Goal: Use online tool/utility: Utilize a website feature to perform a specific function

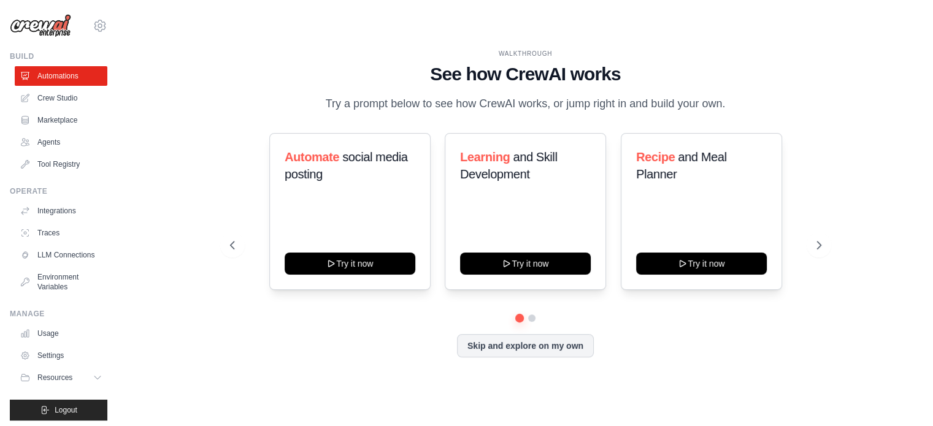
scroll to position [17, 0]
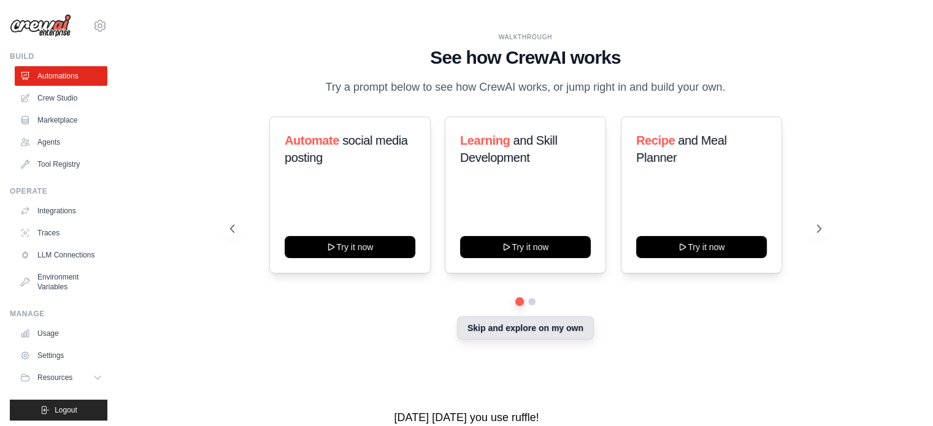
click at [528, 327] on button "Skip and explore on my own" at bounding box center [525, 328] width 137 height 23
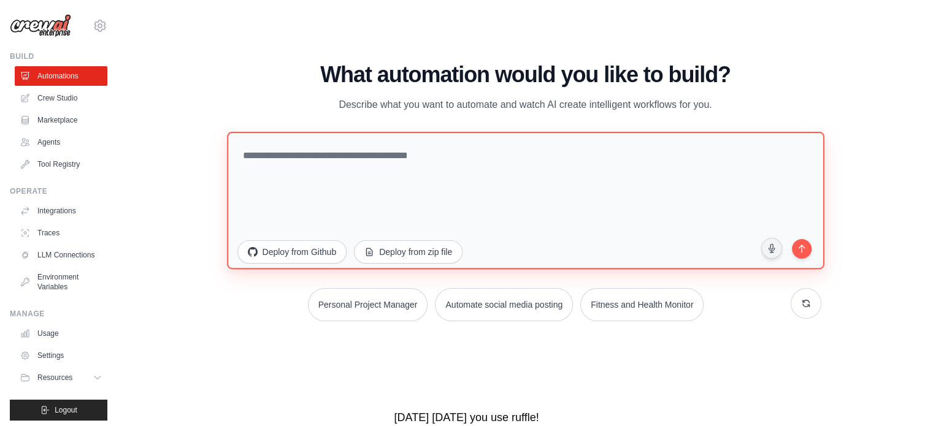
click at [312, 164] on textarea at bounding box center [525, 199] width 597 height 137
type textarea "**********"
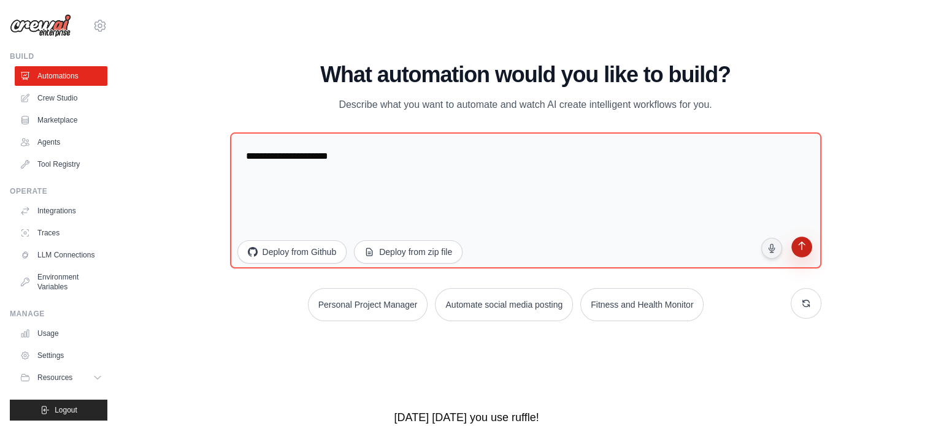
click at [807, 252] on icon "submit" at bounding box center [801, 247] width 13 height 13
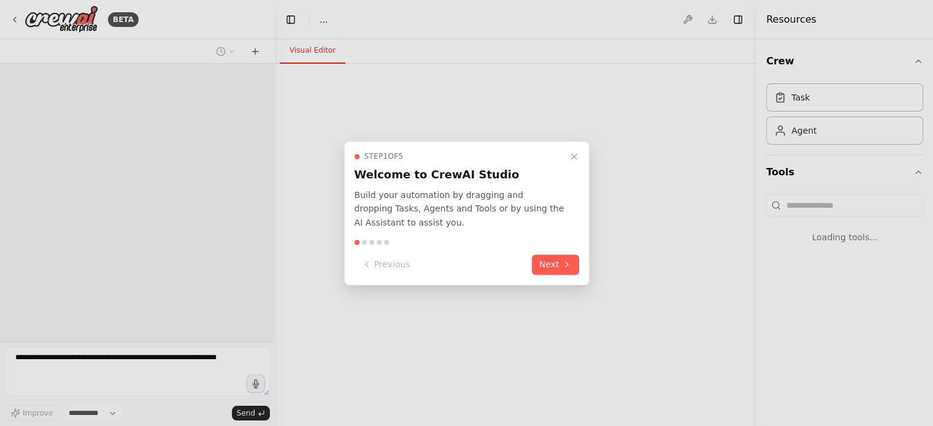
select select "****"
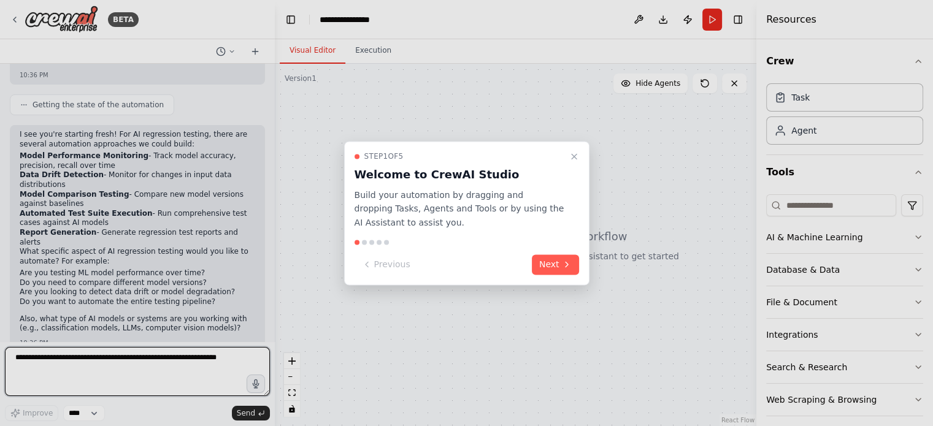
scroll to position [15, 0]
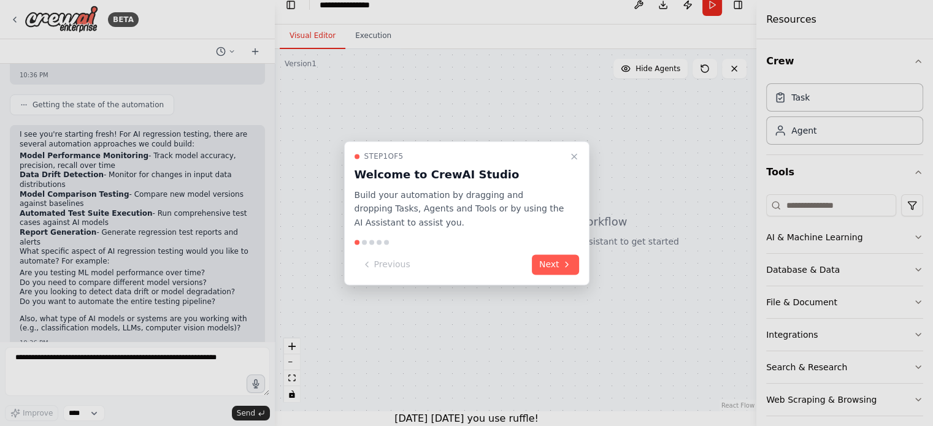
click at [48, 363] on div at bounding box center [466, 213] width 933 height 426
click at [47, 365] on div at bounding box center [466, 213] width 933 height 426
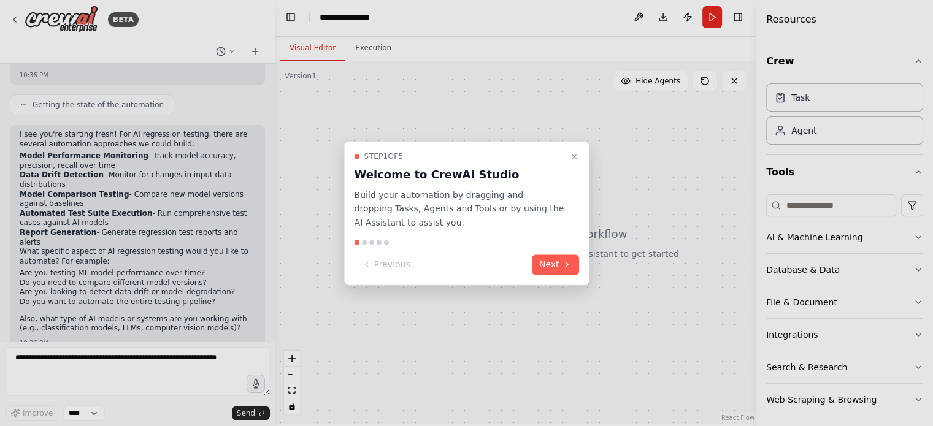
scroll to position [0, 0]
click at [169, 363] on div at bounding box center [466, 213] width 933 height 426
click at [162, 362] on div at bounding box center [466, 213] width 933 height 426
click at [257, 413] on div at bounding box center [466, 213] width 933 height 426
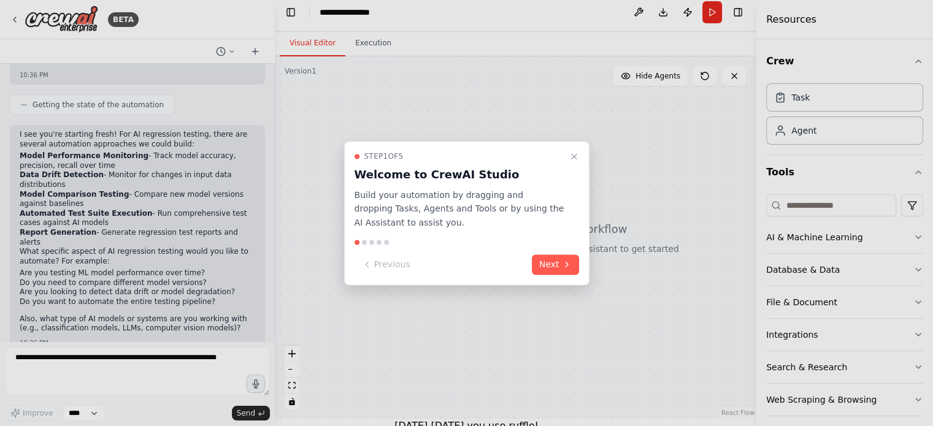
scroll to position [15, 0]
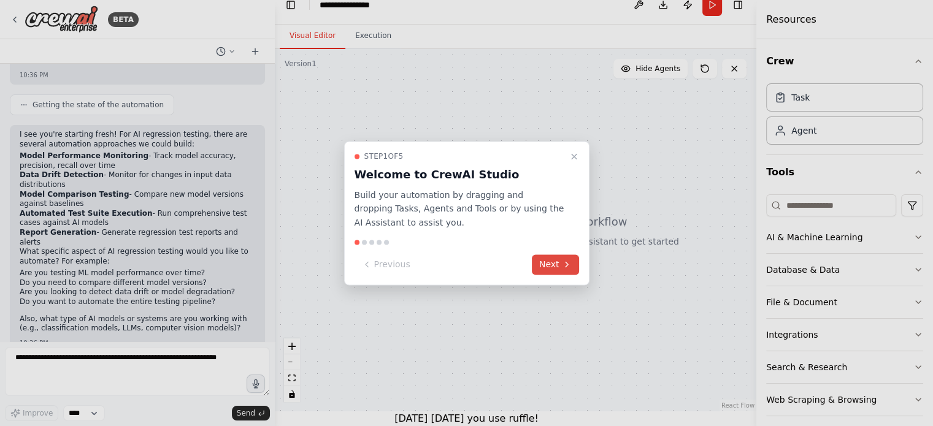
click at [557, 269] on button "Next" at bounding box center [555, 265] width 47 height 20
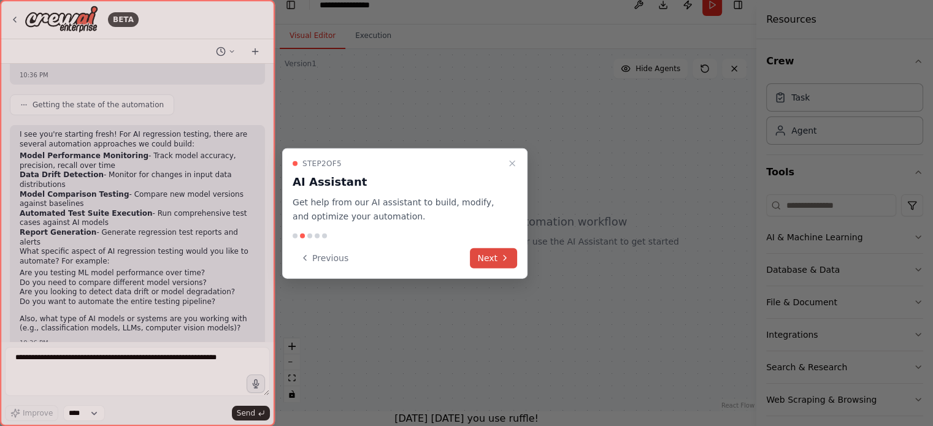
click at [491, 258] on button "Next" at bounding box center [493, 258] width 47 height 20
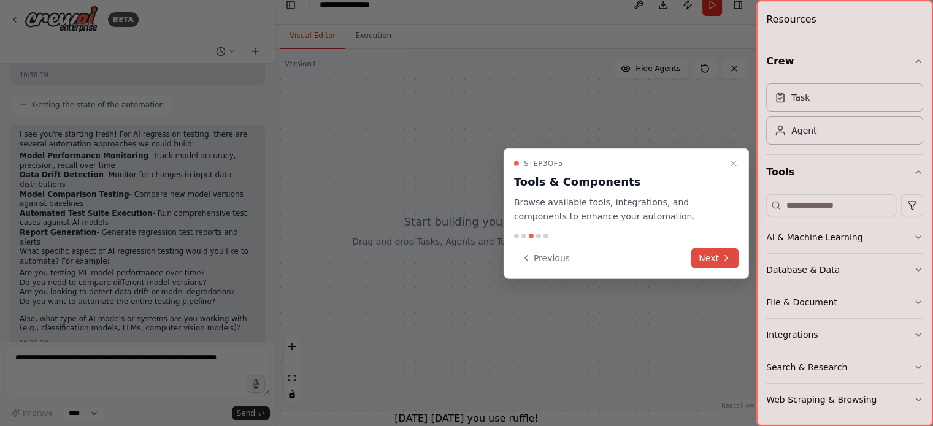
click at [715, 258] on button "Next" at bounding box center [714, 258] width 47 height 20
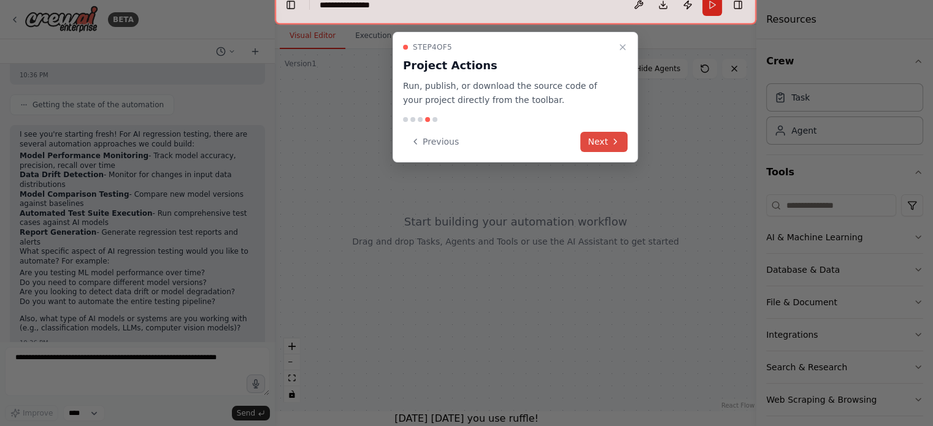
click at [600, 140] on button "Next" at bounding box center [603, 142] width 47 height 20
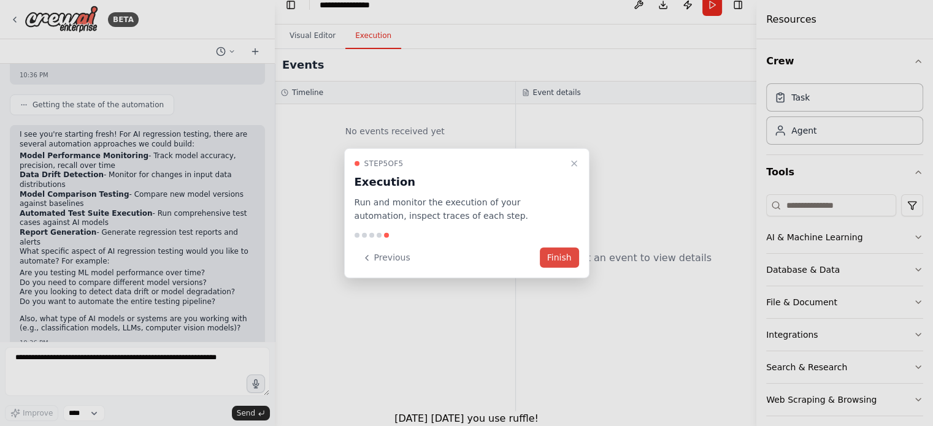
click at [569, 258] on button "Finish" at bounding box center [559, 258] width 39 height 20
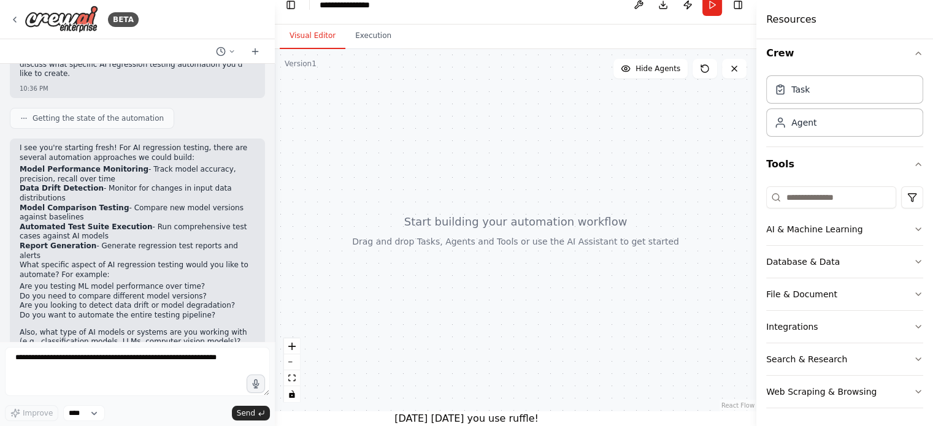
scroll to position [117, 0]
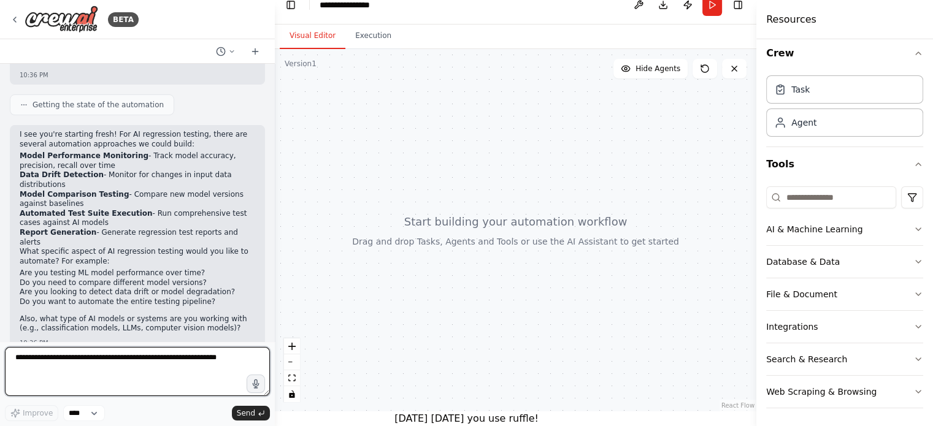
click at [98, 359] on textarea at bounding box center [137, 371] width 265 height 49
type textarea "*****"
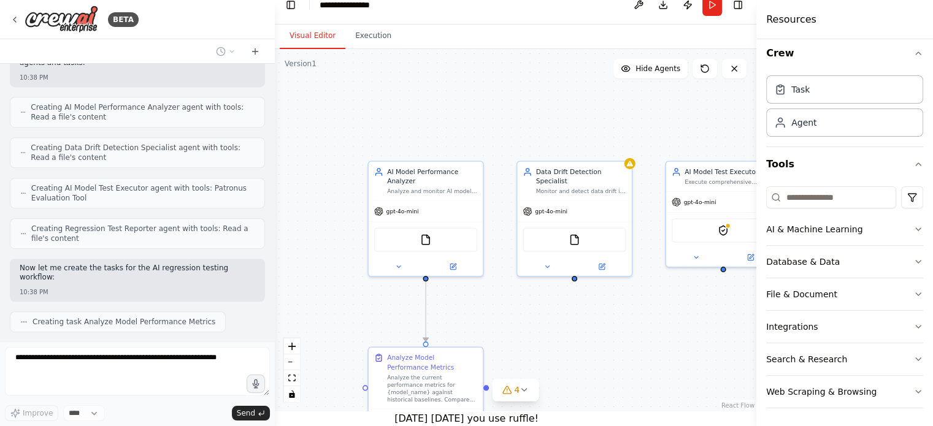
scroll to position [852, 0]
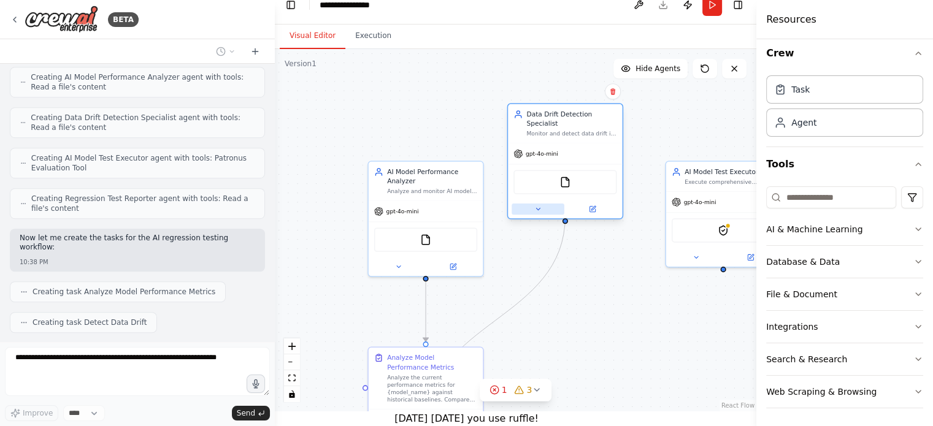
drag, startPoint x: 537, startPoint y: 263, endPoint x: 528, endPoint y: 204, distance: 60.2
click at [528, 204] on div at bounding box center [565, 209] width 114 height 18
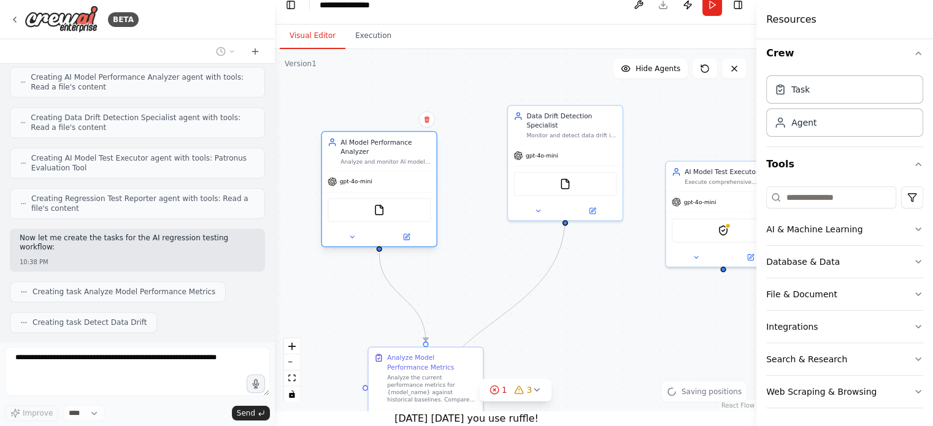
scroll to position [883, 0]
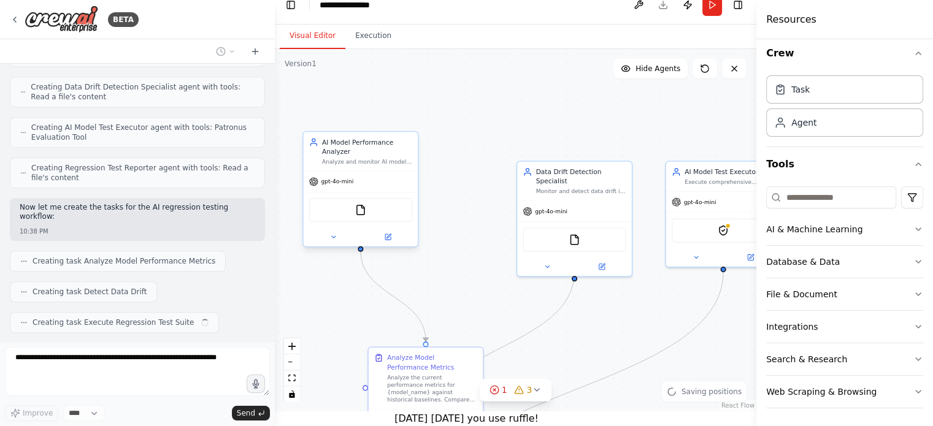
drag, startPoint x: 432, startPoint y: 181, endPoint x: 371, endPoint y: 148, distance: 70.3
click at [371, 148] on div "AI Model Performance Analyzer" at bounding box center [367, 146] width 90 height 18
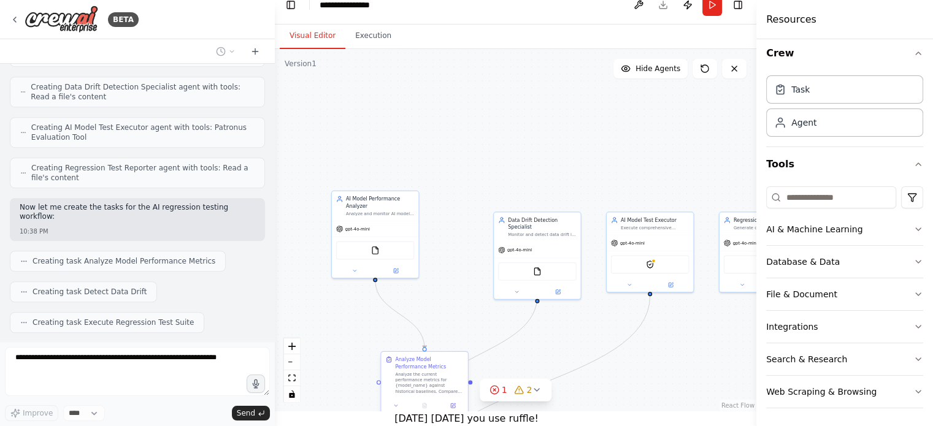
scroll to position [913, 0]
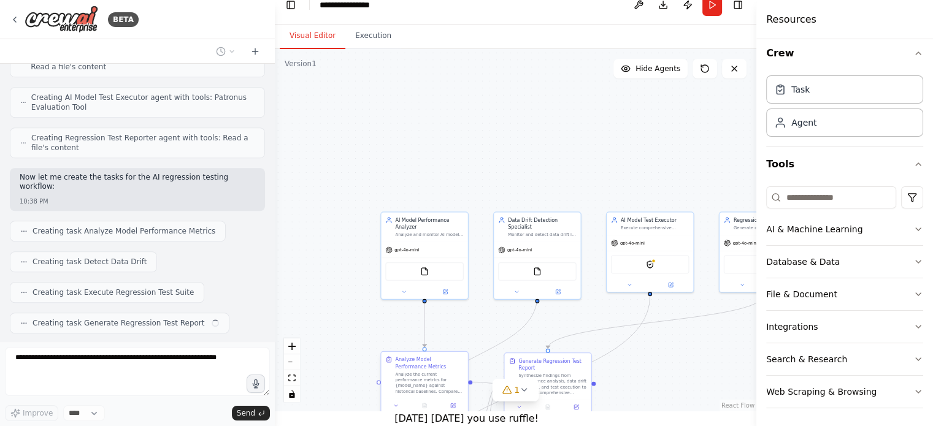
click at [423, 364] on div "Analyze Model Performance Metrics" at bounding box center [429, 363] width 68 height 14
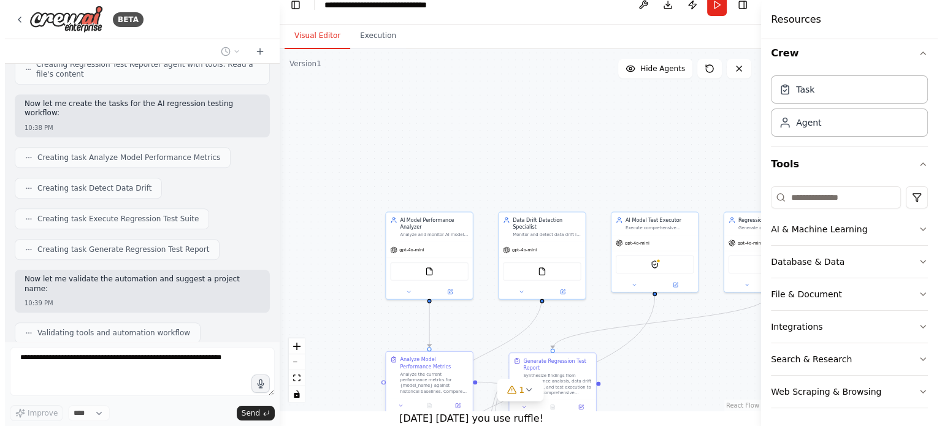
scroll to position [1017, 0]
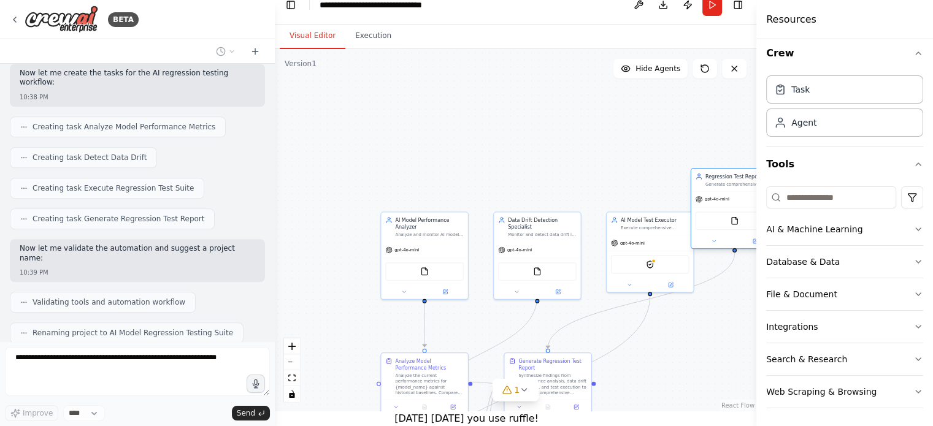
drag, startPoint x: 730, startPoint y: 258, endPoint x: 701, endPoint y: 210, distance: 55.9
click at [701, 210] on div "FileReadTool" at bounding box center [734, 220] width 86 height 27
click at [737, 223] on img at bounding box center [735, 221] width 9 height 9
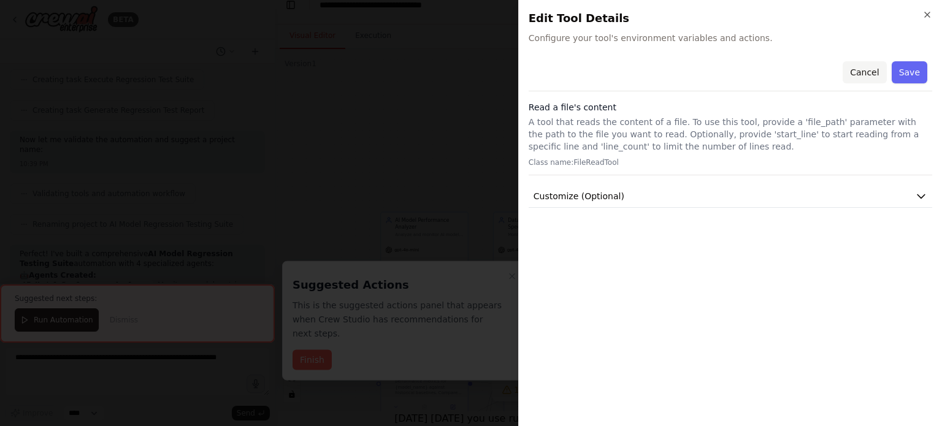
click at [869, 73] on button "Cancel" at bounding box center [865, 72] width 44 height 22
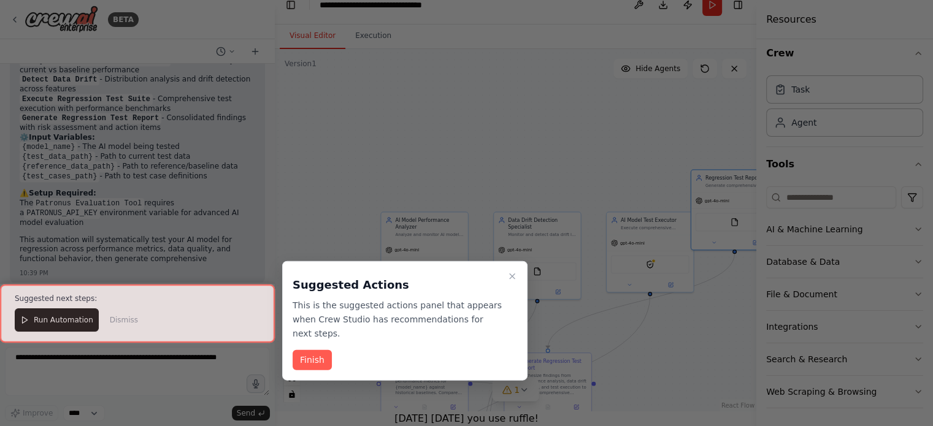
scroll to position [1457, 0]
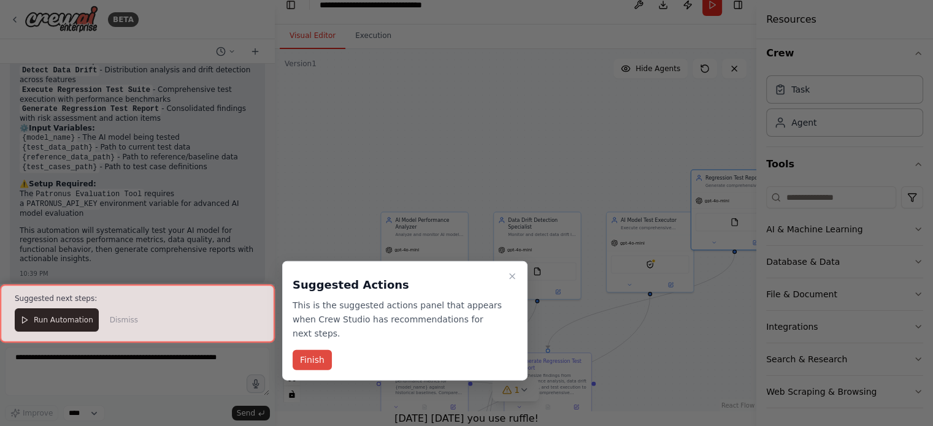
click at [312, 350] on button "Finish" at bounding box center [312, 360] width 39 height 20
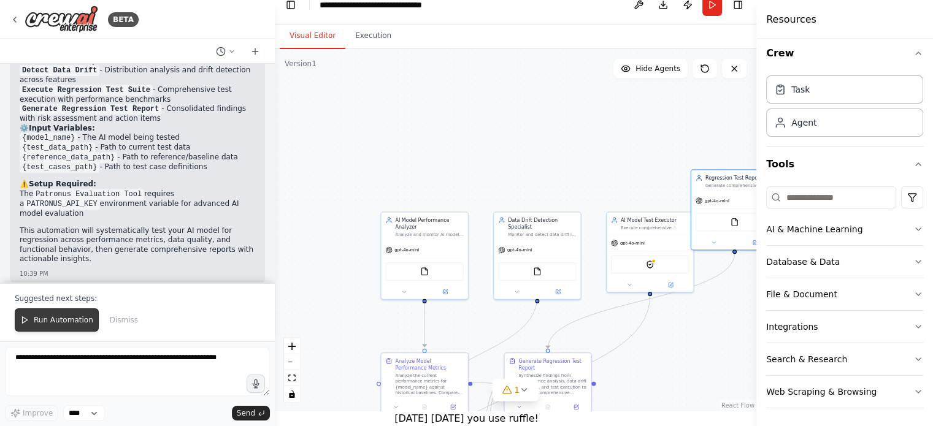
click at [79, 320] on span "Run Automation" at bounding box center [64, 320] width 60 height 10
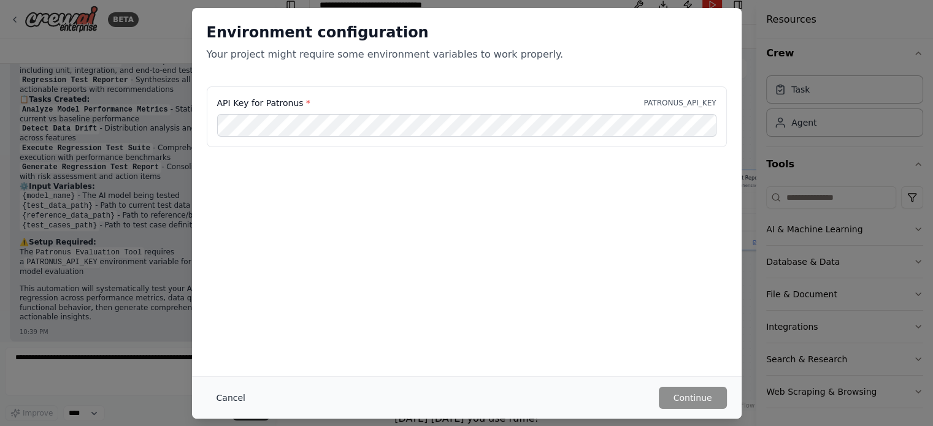
click at [220, 390] on button "Cancel" at bounding box center [231, 398] width 48 height 22
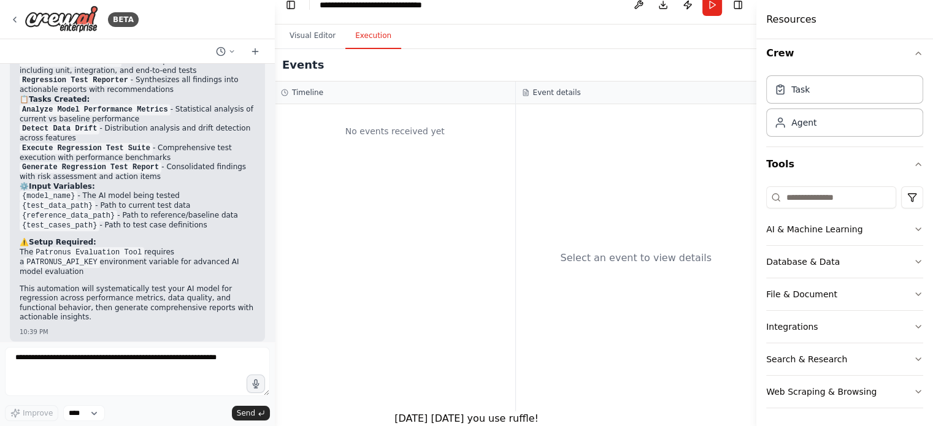
click at [379, 33] on button "Execution" at bounding box center [373, 36] width 56 height 26
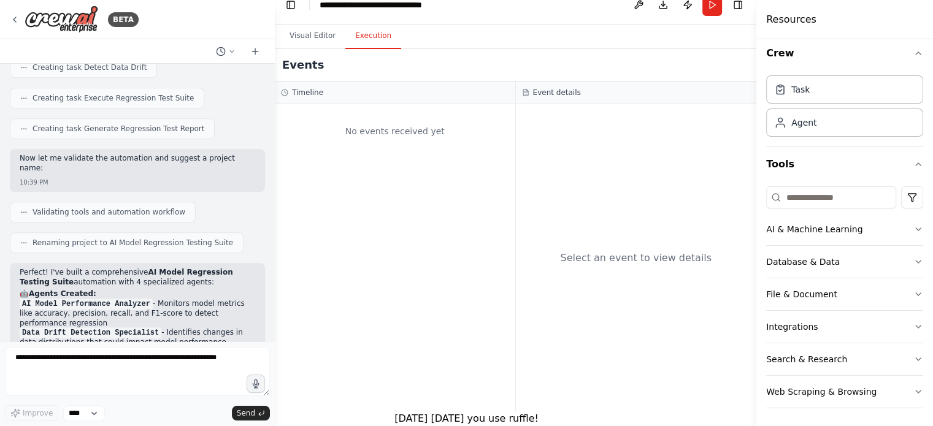
scroll to position [969, 0]
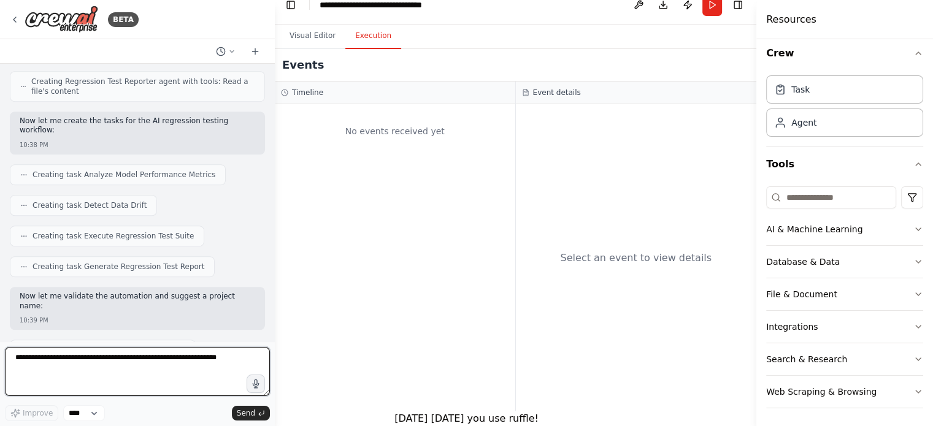
click at [189, 367] on textarea at bounding box center [137, 371] width 265 height 49
type textarea "*********"
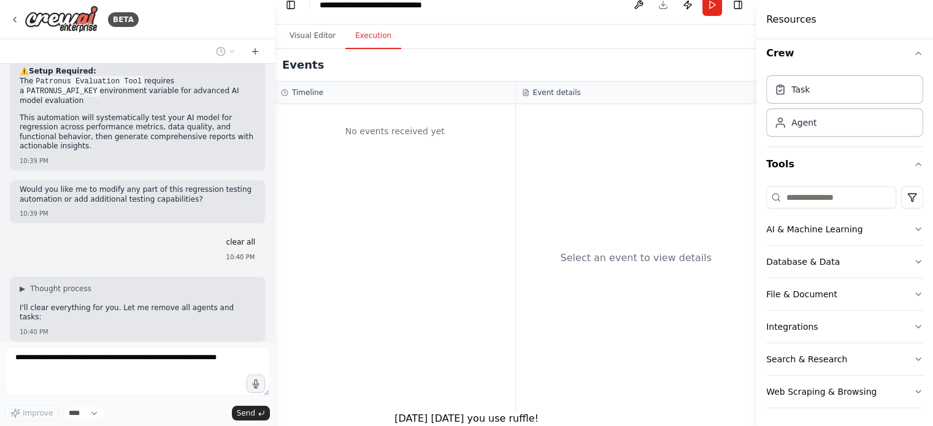
scroll to position [1600, 0]
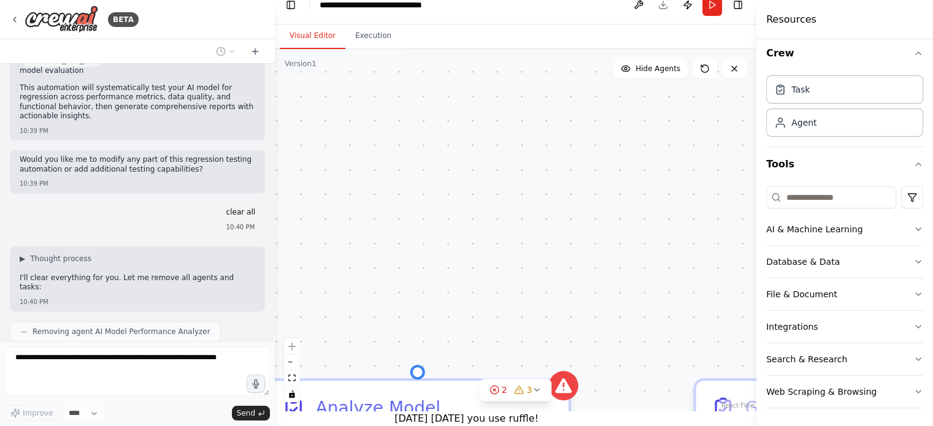
click at [321, 31] on button "Visual Editor" at bounding box center [313, 36] width 66 height 26
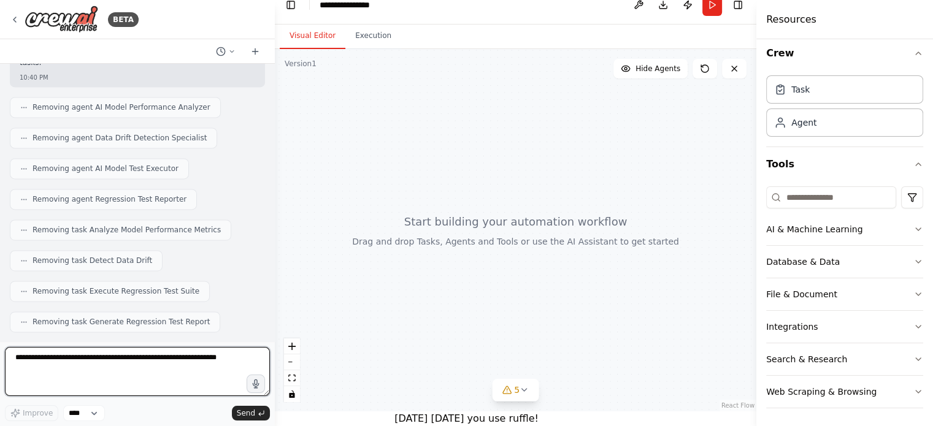
scroll to position [1834, 0]
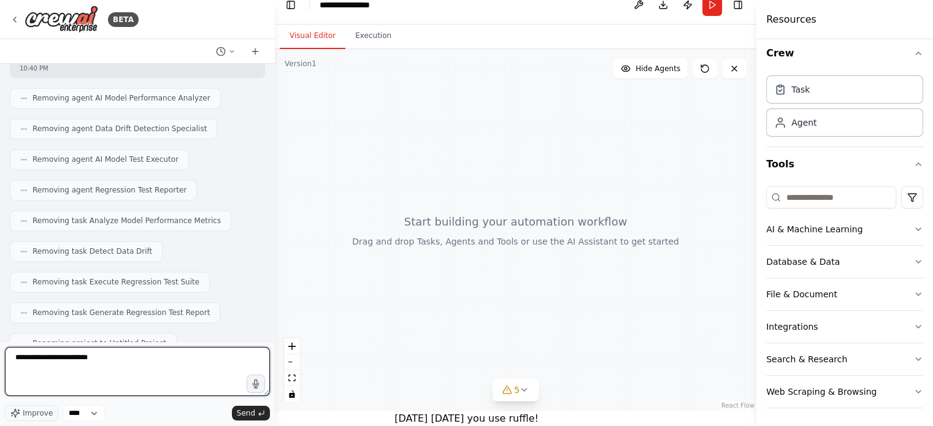
type textarea "**********"
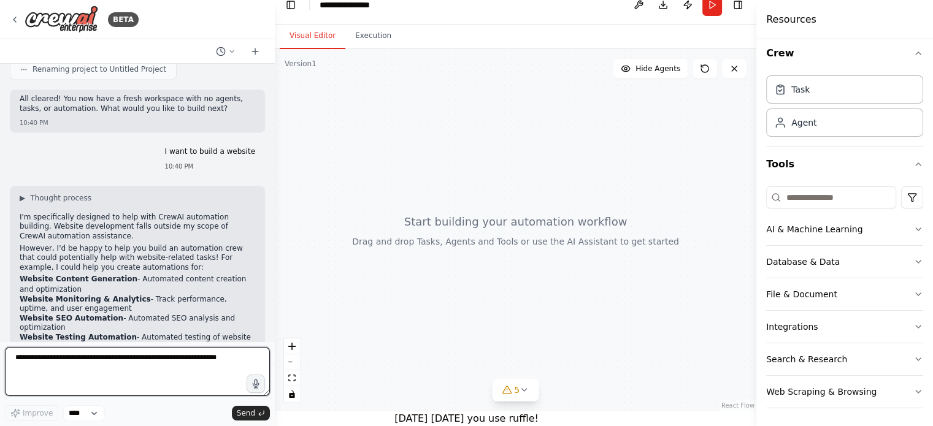
scroll to position [2118, 0]
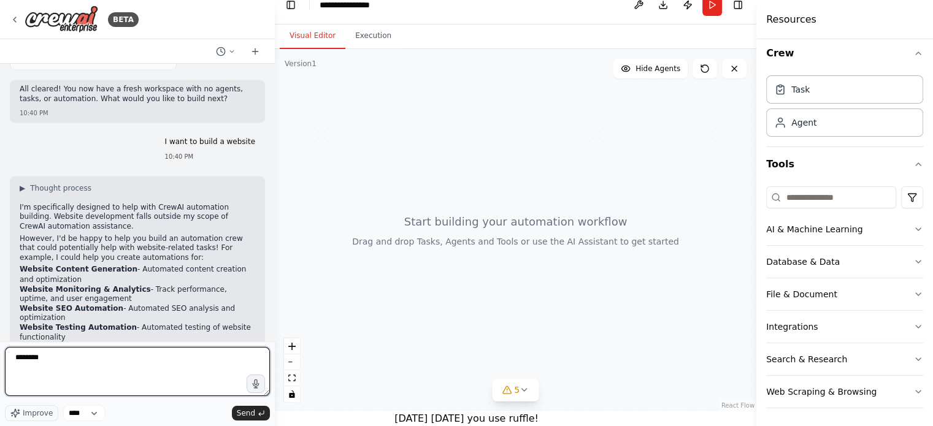
type textarea "*********"
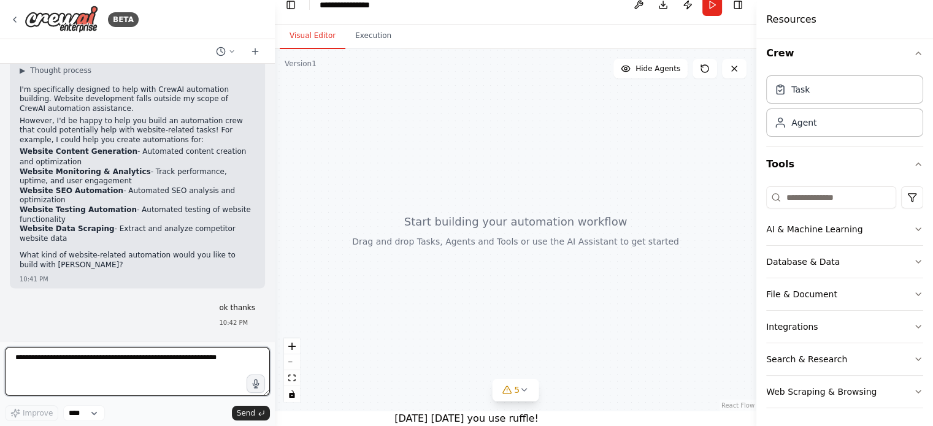
scroll to position [2245, 0]
